Goal: Task Accomplishment & Management: Complete application form

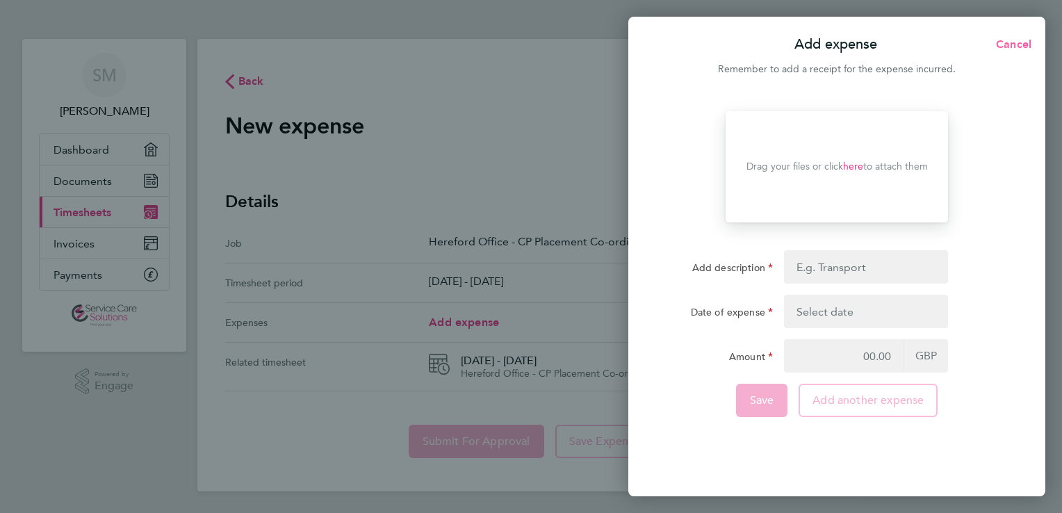
click at [1012, 46] on span "Cancel" at bounding box center [1012, 44] width 40 height 13
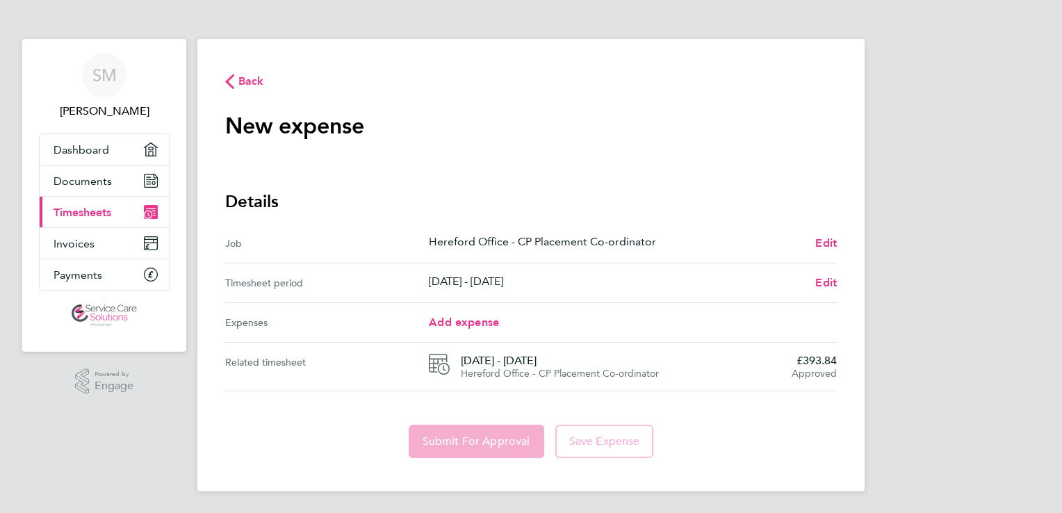
click at [334, 23] on ng-component "Back New expense expense descripion placeholder Details Job Hereford Office - C…" at bounding box center [530, 245] width 667 height 491
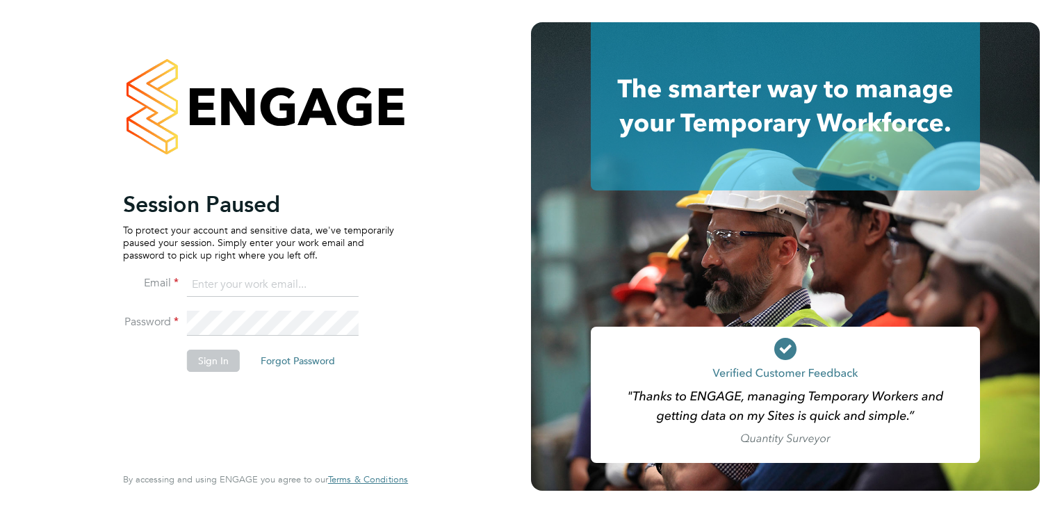
type input "[EMAIL_ADDRESS][DOMAIN_NAME]"
click at [511, 445] on div "Session Paused To protect your account and sensitive data, we've temporarily pa…" at bounding box center [265, 256] width 531 height 513
